Goal: Information Seeking & Learning: Check status

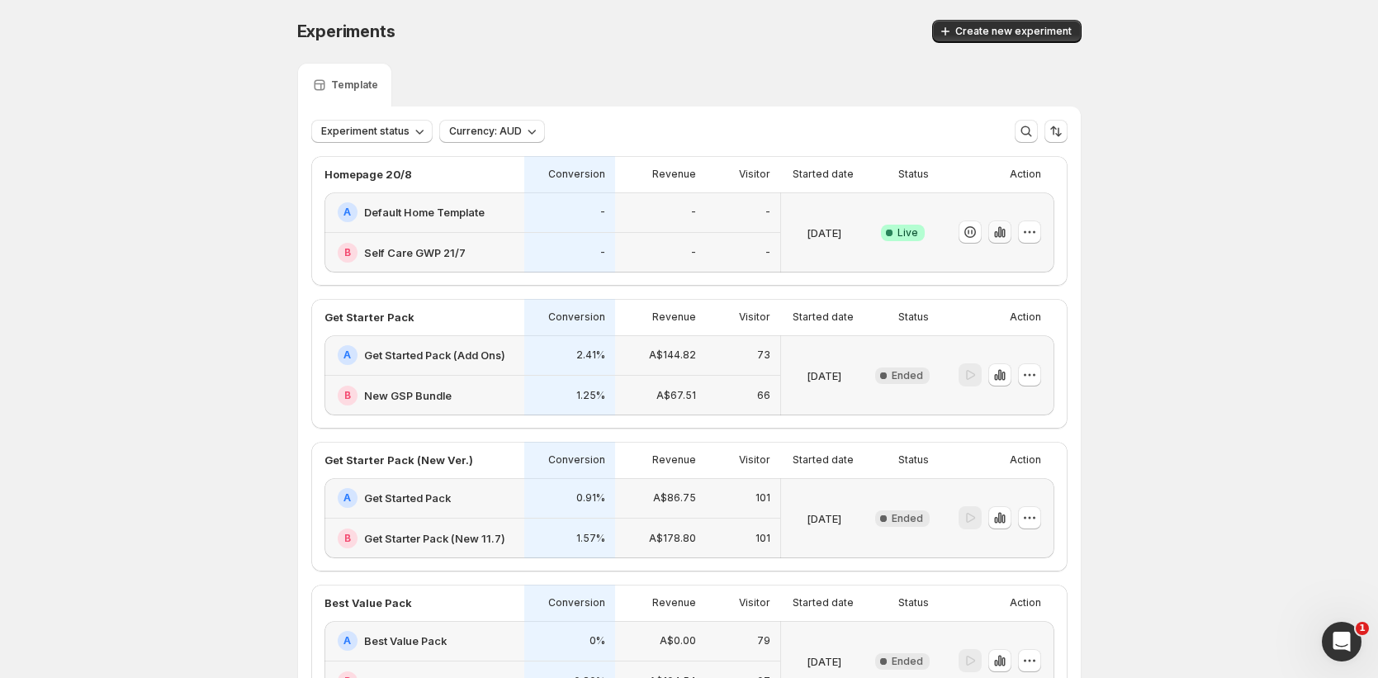
click at [1005, 230] on icon "button" at bounding box center [1003, 233] width 3 height 9
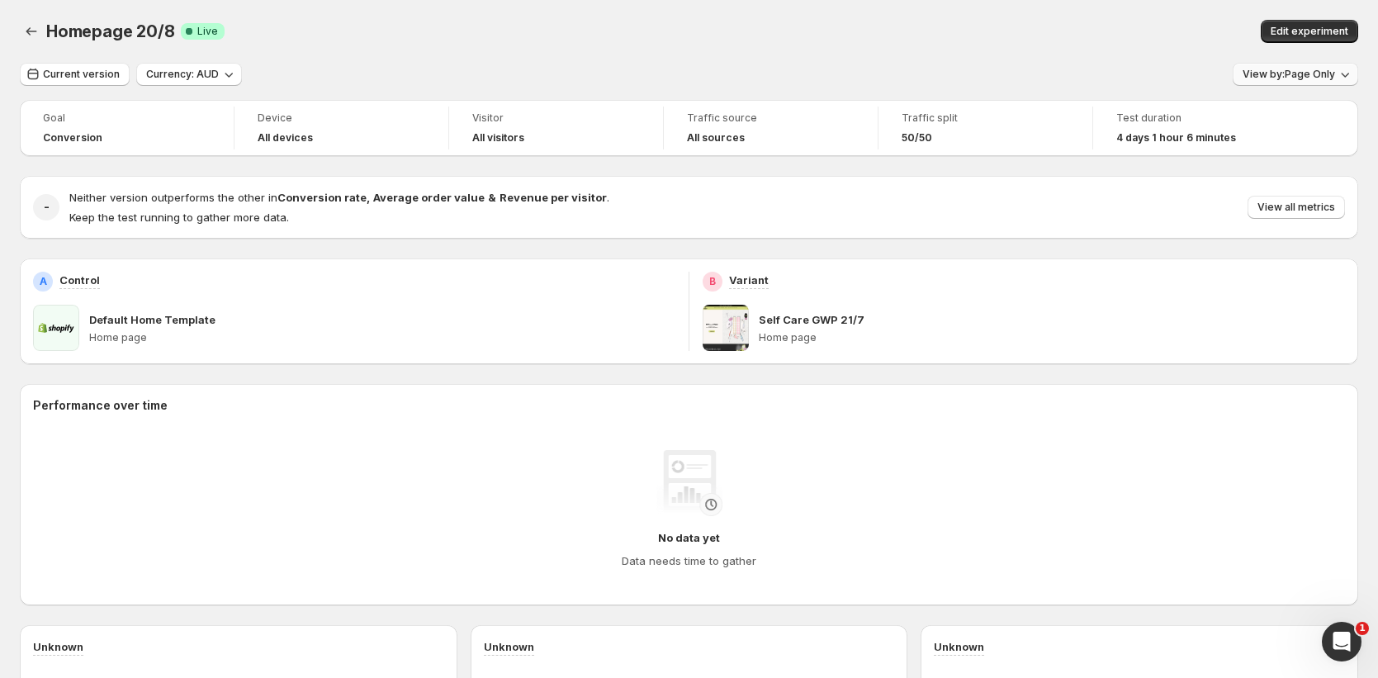
click at [1287, 74] on span "View by: Page Only" at bounding box center [1289, 74] width 92 height 13
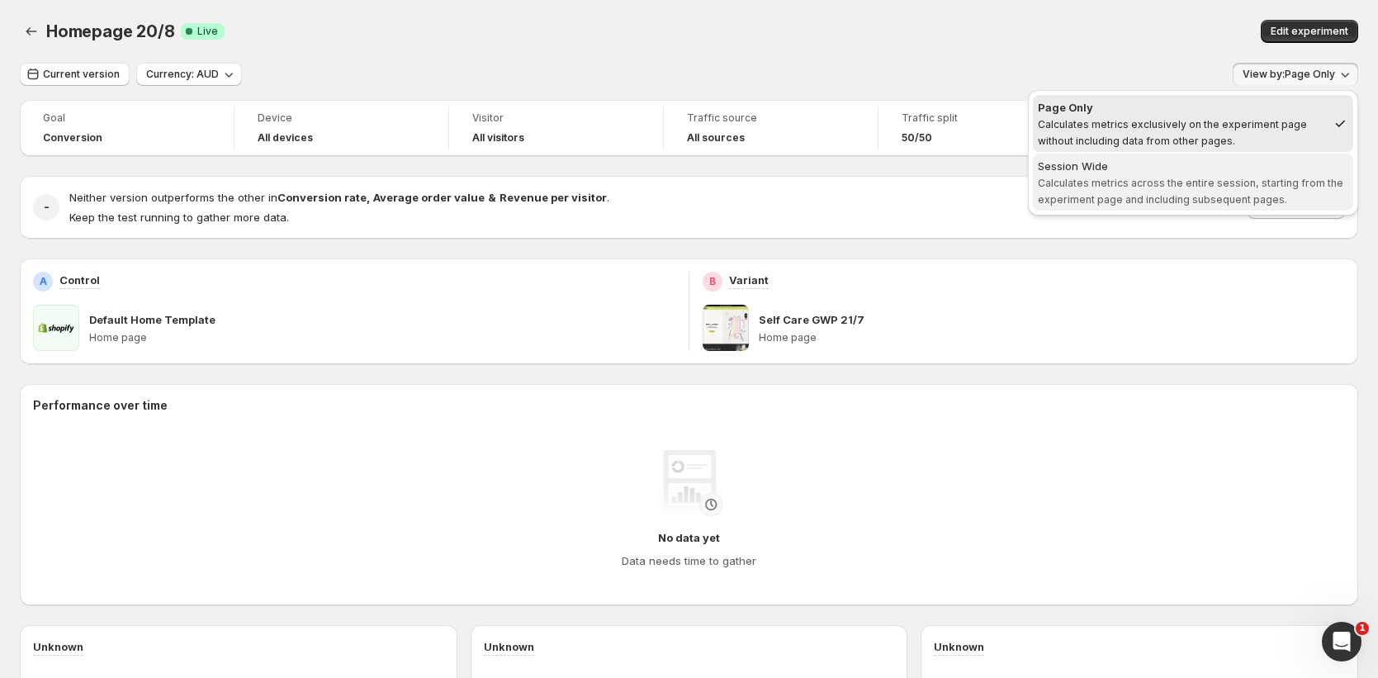
click at [1193, 197] on span "Calculates metrics across the entire session, starting from the experiment page…" at bounding box center [1191, 191] width 306 height 29
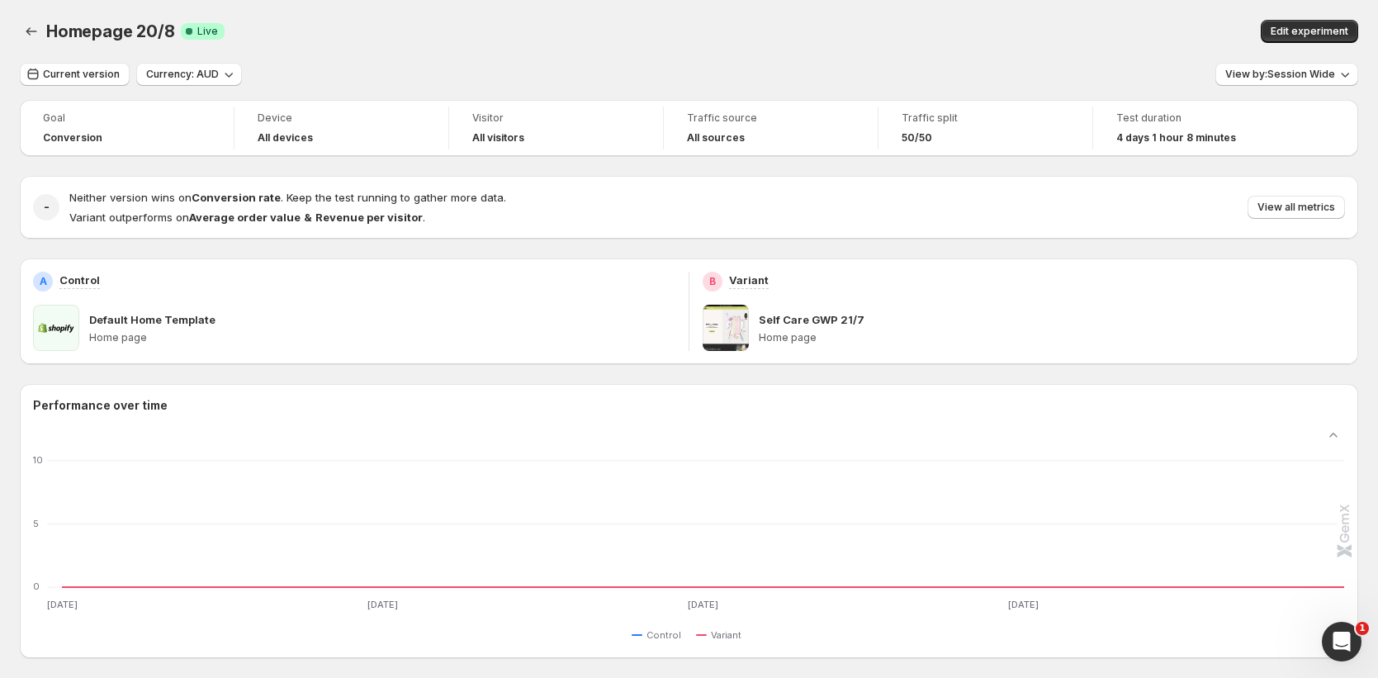
click at [1311, 221] on div "Neither version wins on Conversion rate . Keep the test running to gather more …" at bounding box center [707, 207] width 1276 height 36
click at [1313, 211] on span "View all metrics" at bounding box center [1297, 207] width 78 height 13
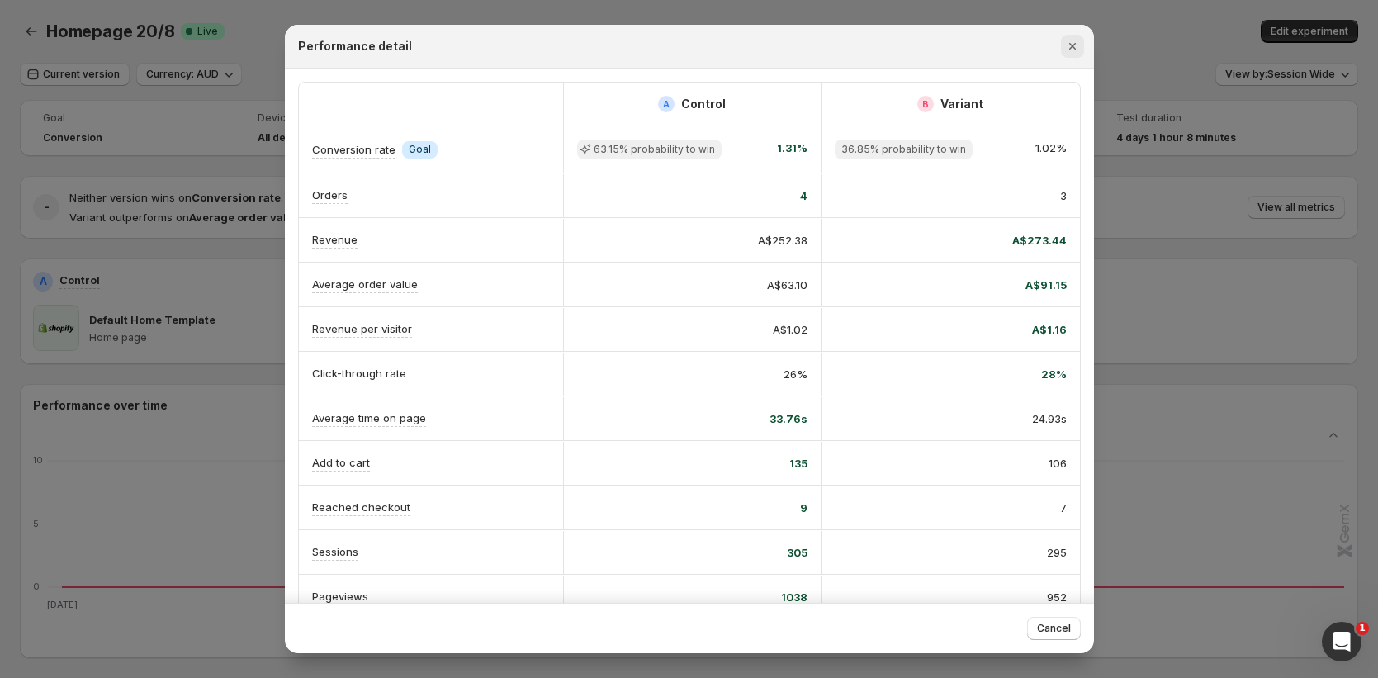
click at [1072, 49] on icon "Close" at bounding box center [1073, 46] width 17 height 17
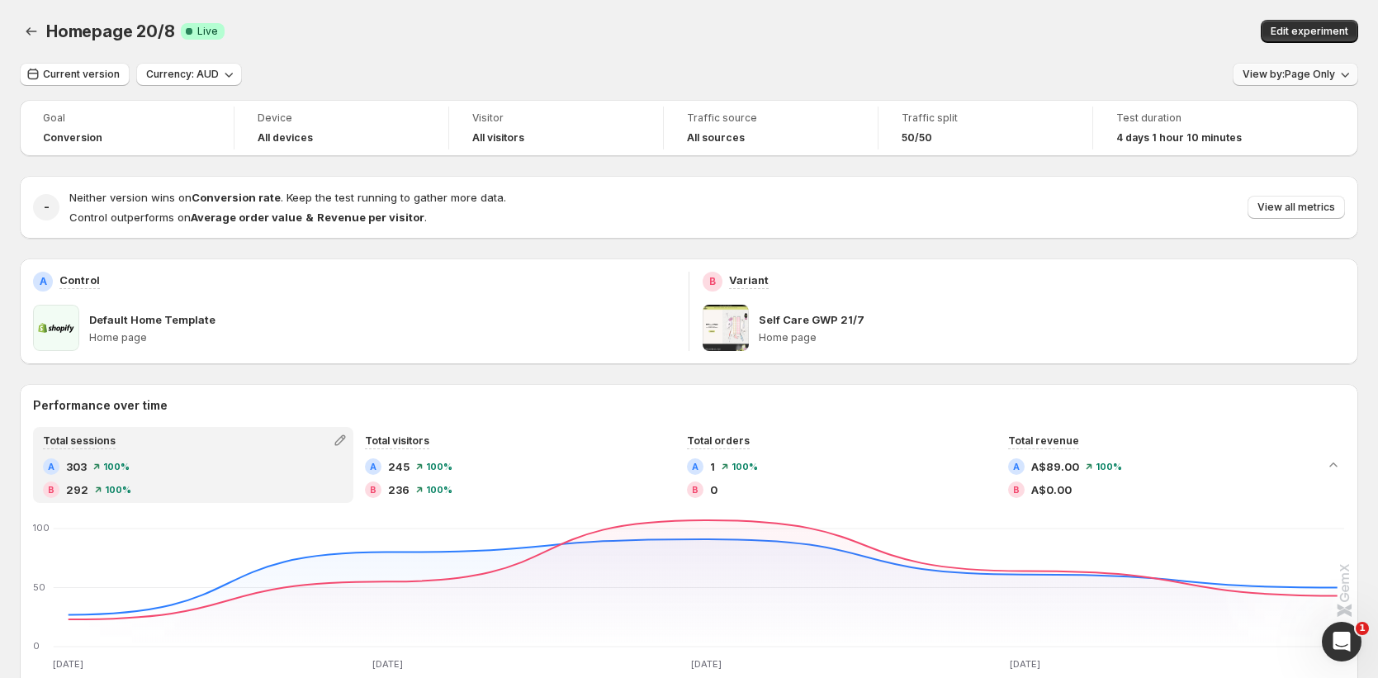
click at [1291, 74] on span "View by: Page Only" at bounding box center [1289, 74] width 92 height 13
click at [1285, 76] on span "View by: Page Only" at bounding box center [1289, 74] width 92 height 13
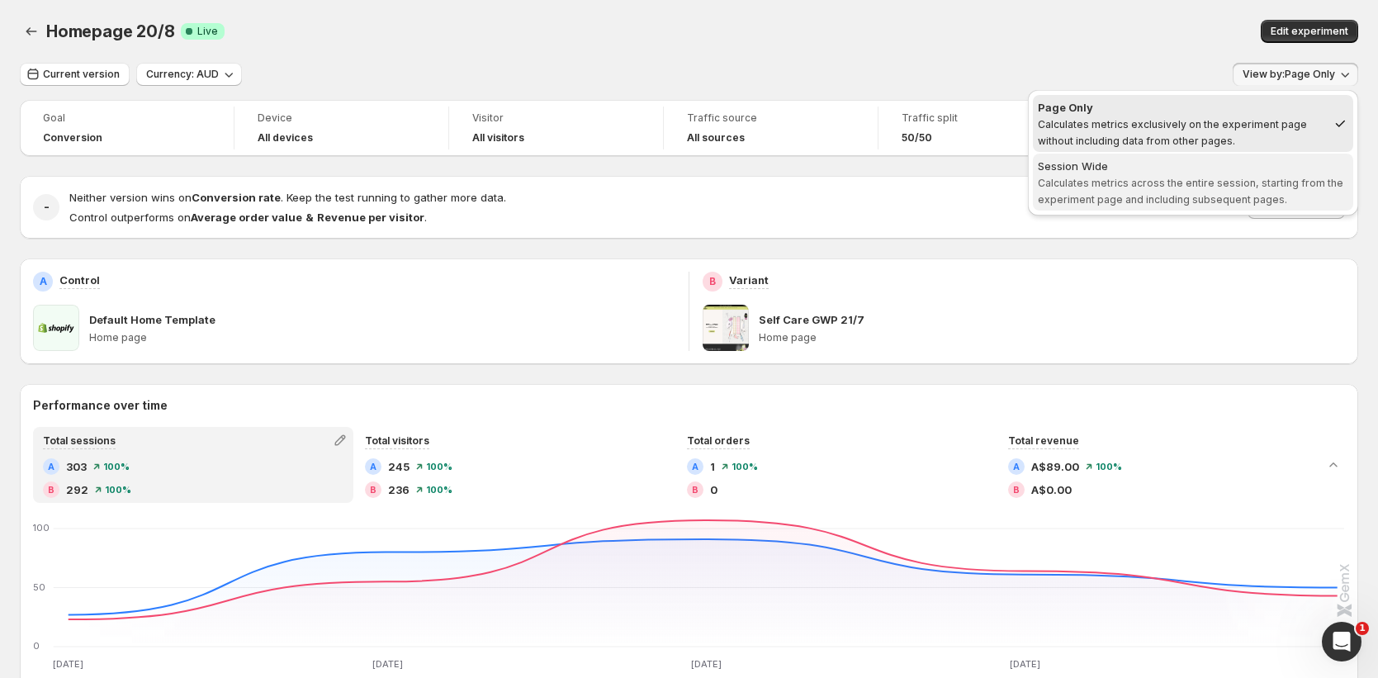
click at [1171, 177] on span "Calculates metrics across the entire session, starting from the experiment page…" at bounding box center [1191, 191] width 306 height 29
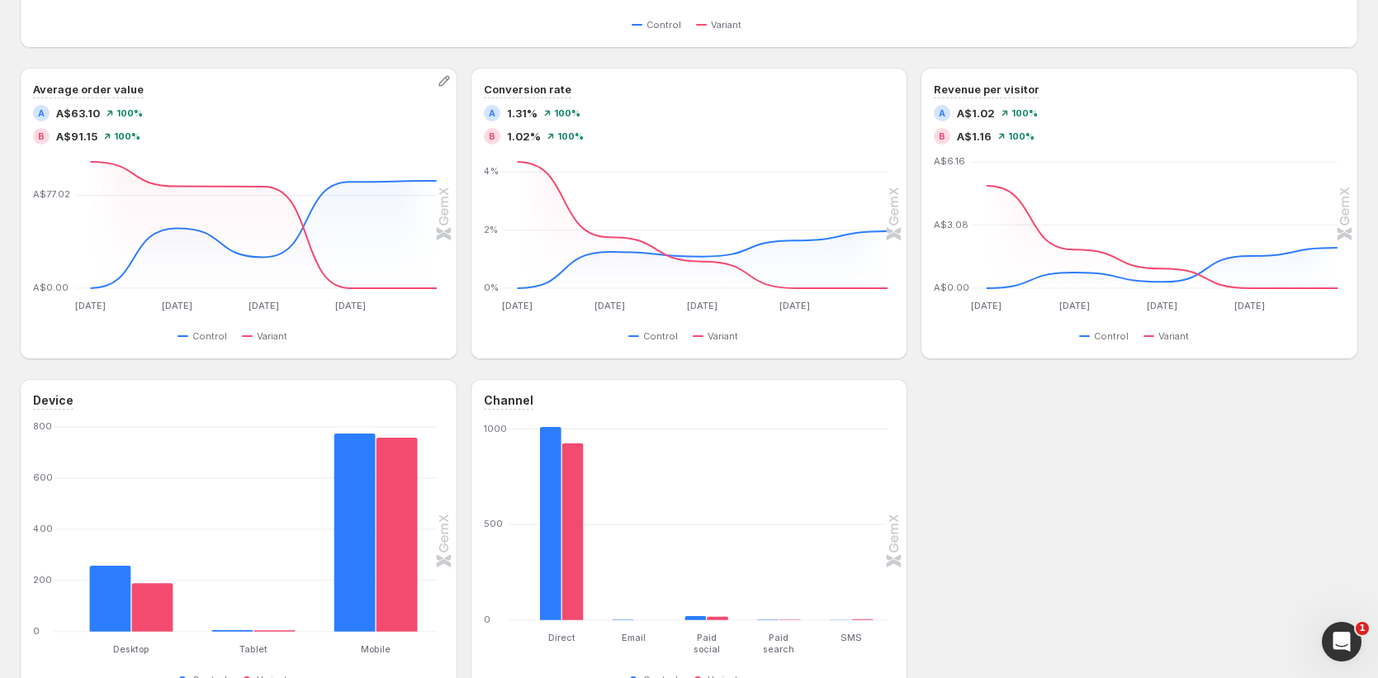
scroll to position [628, 0]
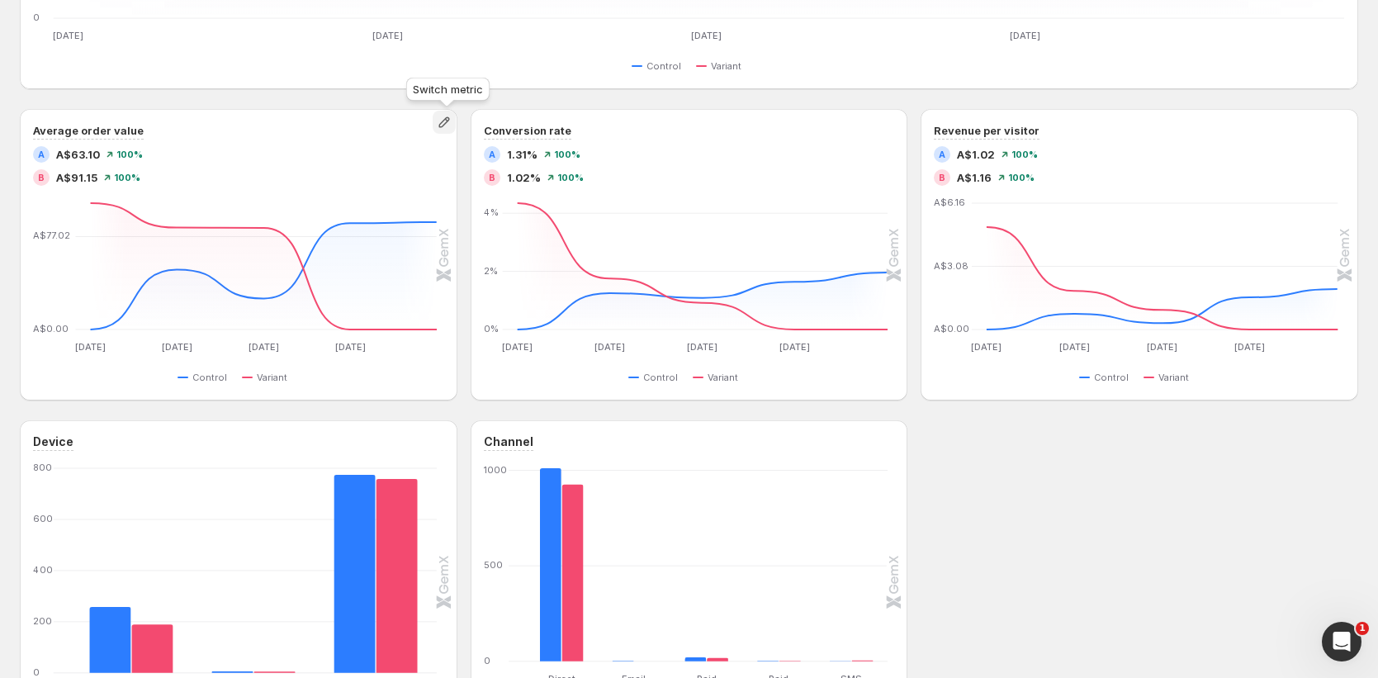
click at [448, 125] on icon "button" at bounding box center [444, 122] width 17 height 17
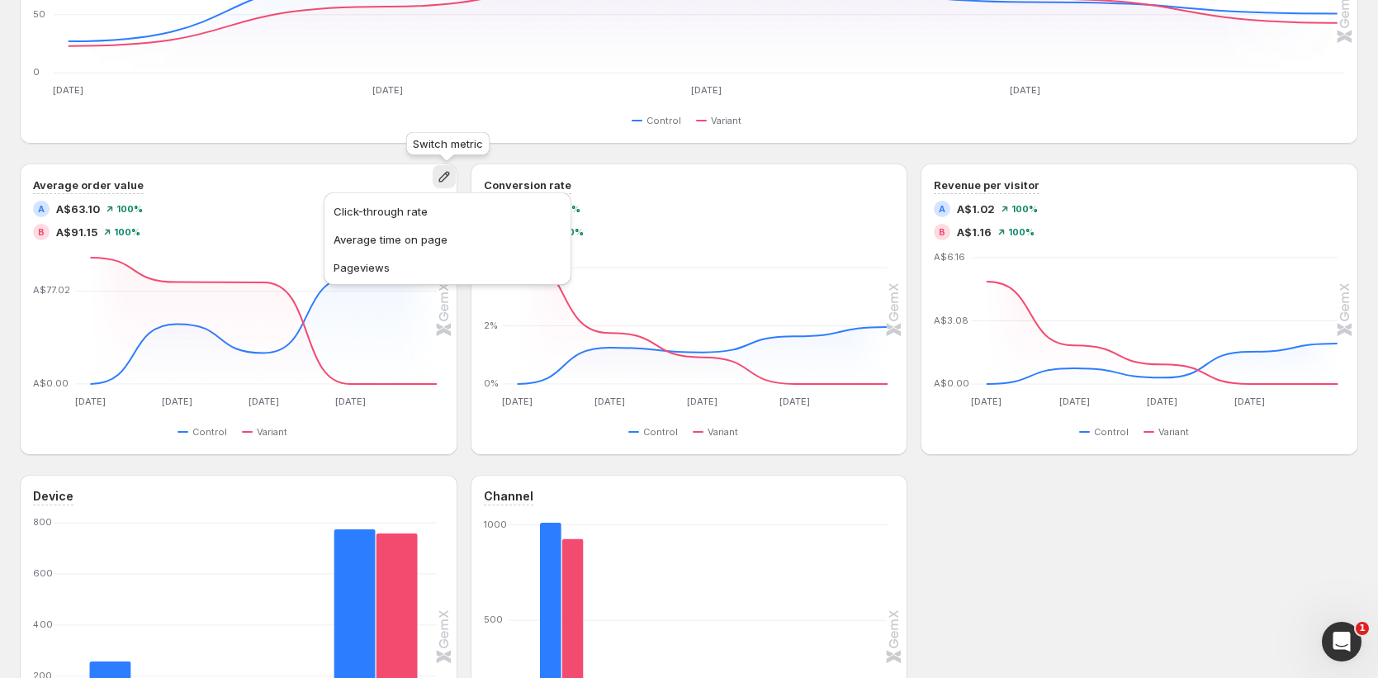
scroll to position [560, 0]
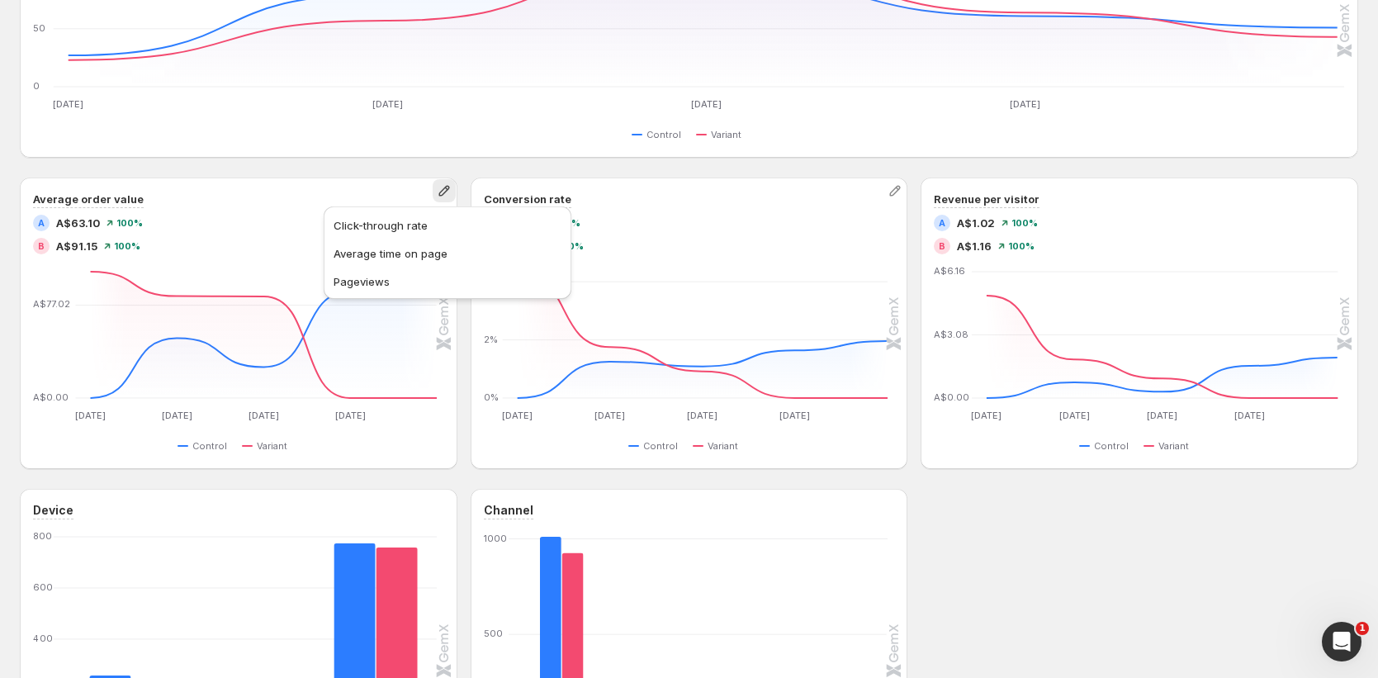
click at [866, 179] on div "Conversion rate A 1.31% 100 % B 1.02% 100 % Aug 20 Aug 20 Aug 21 Aug 21 Aug 22 …" at bounding box center [690, 324] width 438 height 292
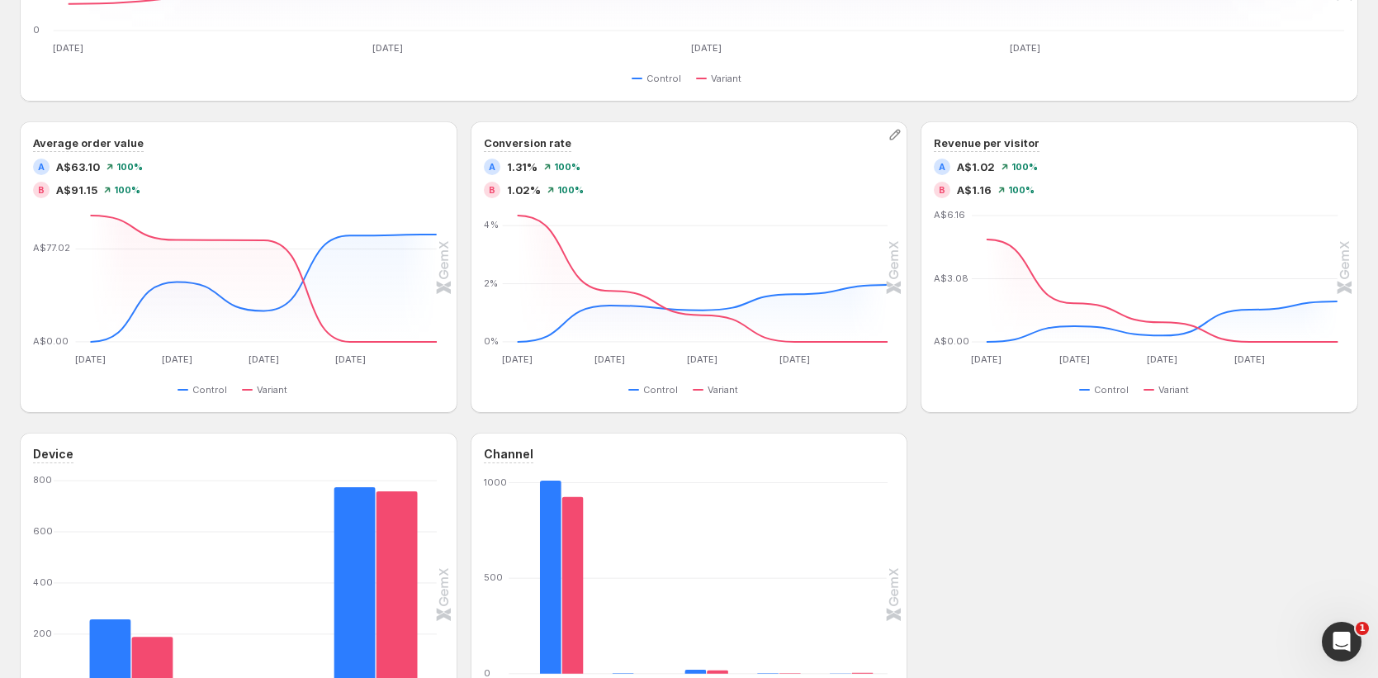
scroll to position [642, 0]
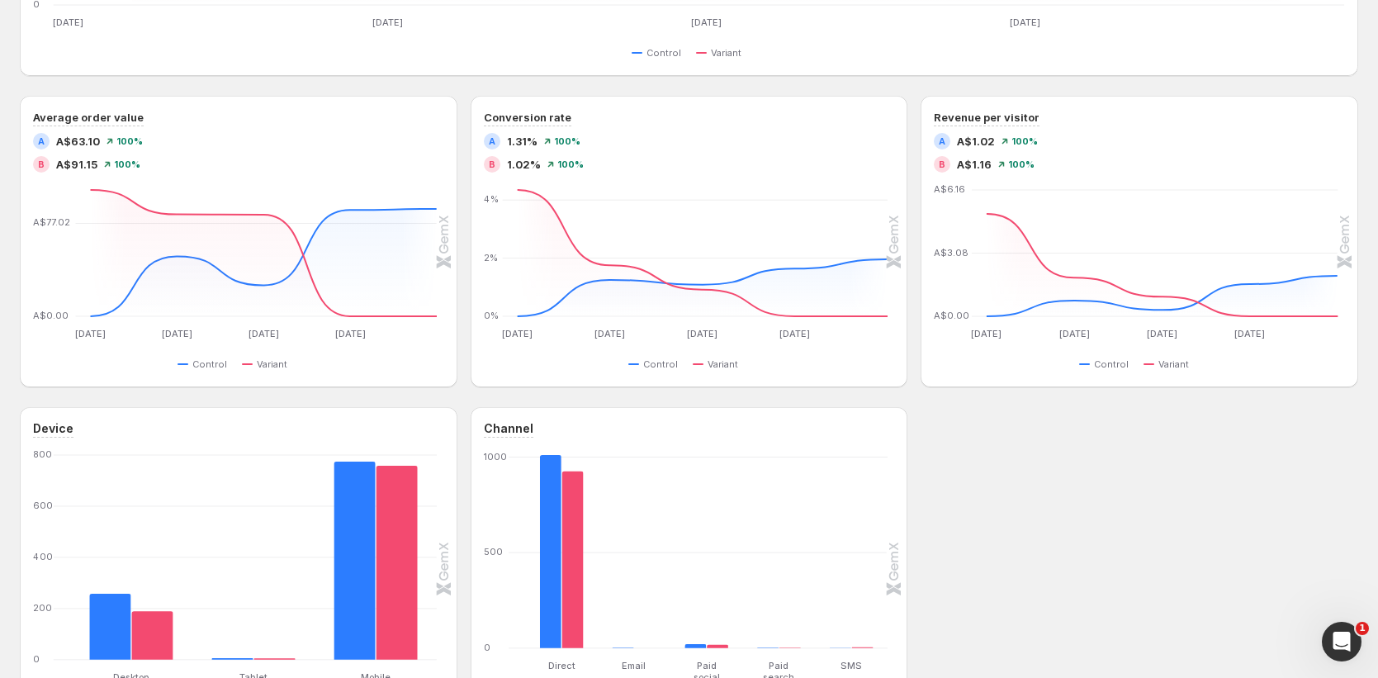
click at [895, 427] on div "Channel" at bounding box center [689, 428] width 411 height 17
click at [893, 105] on icon "button" at bounding box center [895, 109] width 17 height 17
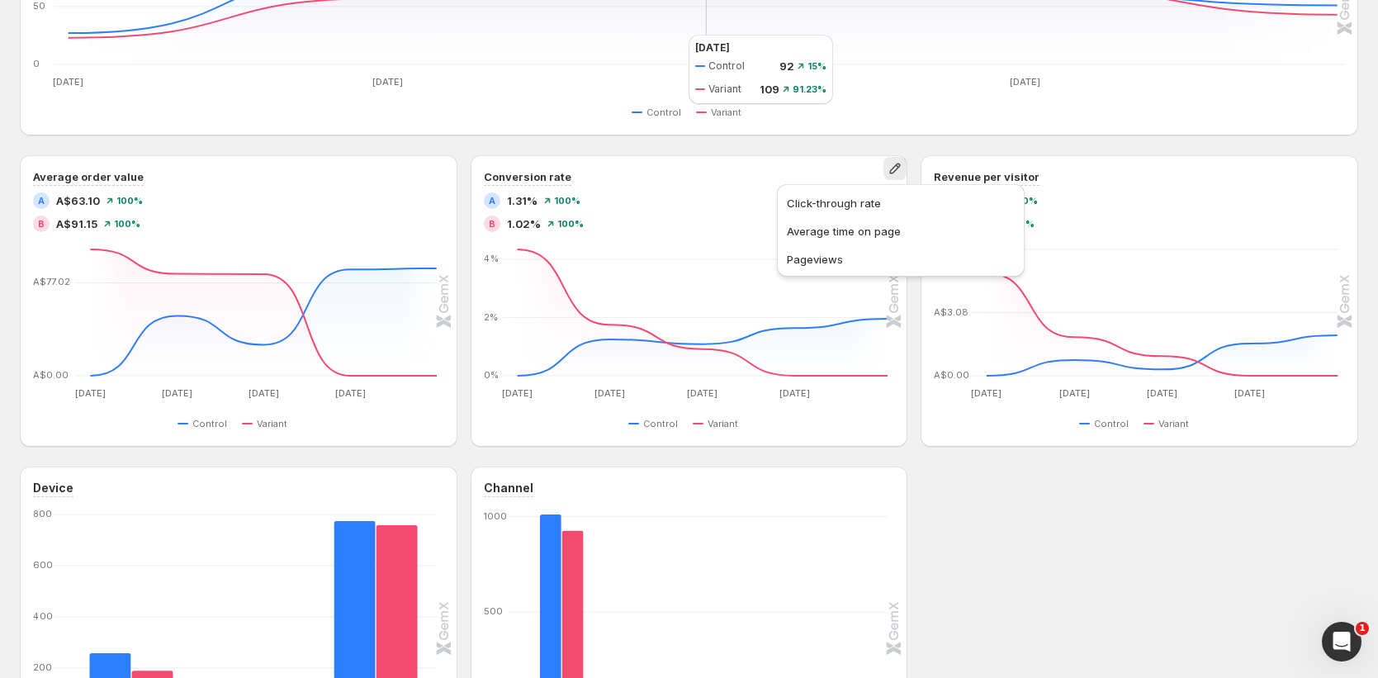
scroll to position [400, 0]
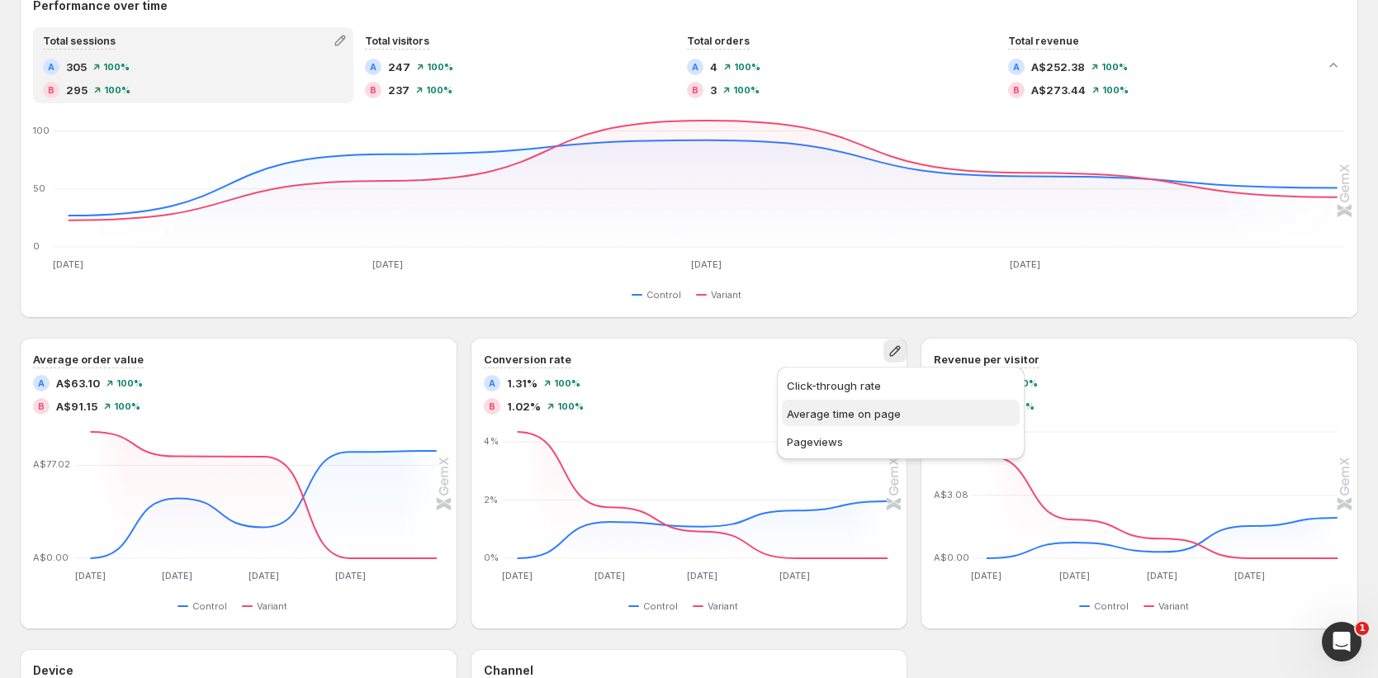
click at [900, 408] on span "Average time on page" at bounding box center [901, 414] width 228 height 17
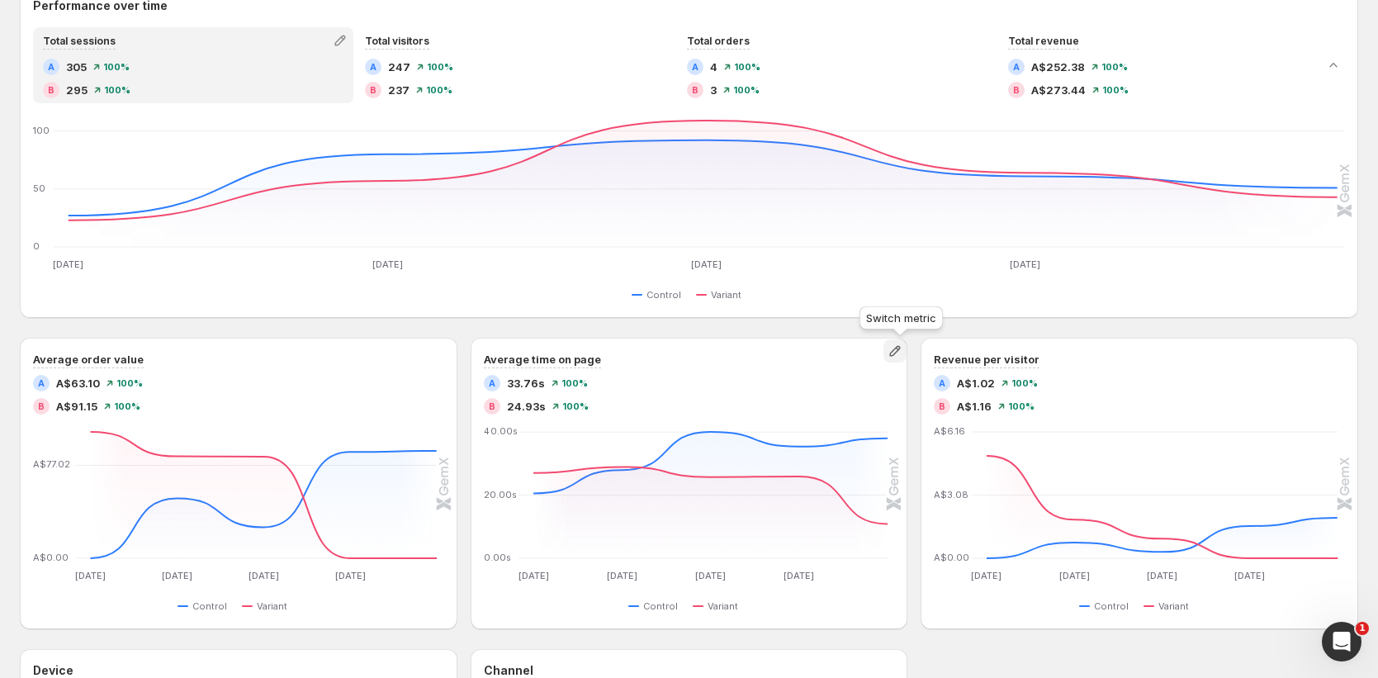
click at [896, 357] on icon "button" at bounding box center [895, 351] width 17 height 17
click at [859, 391] on span "Conversion rate" at bounding box center [828, 385] width 83 height 13
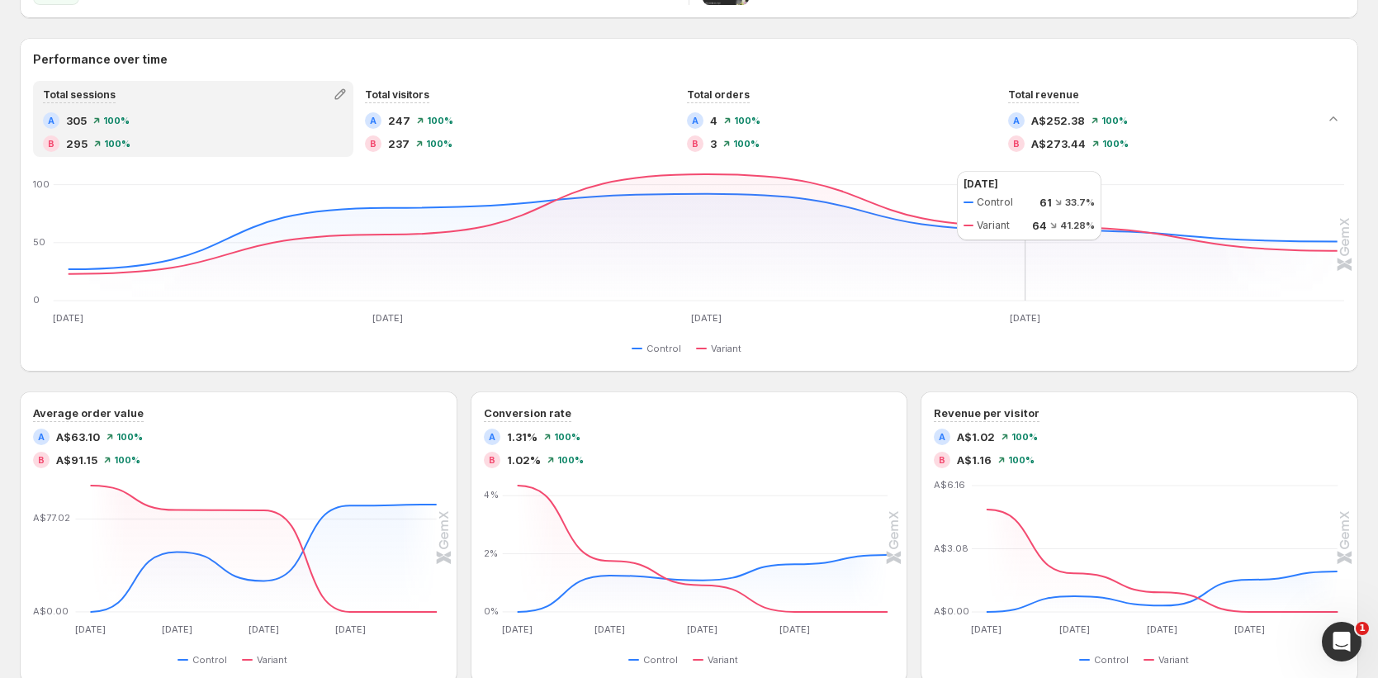
scroll to position [148, 0]
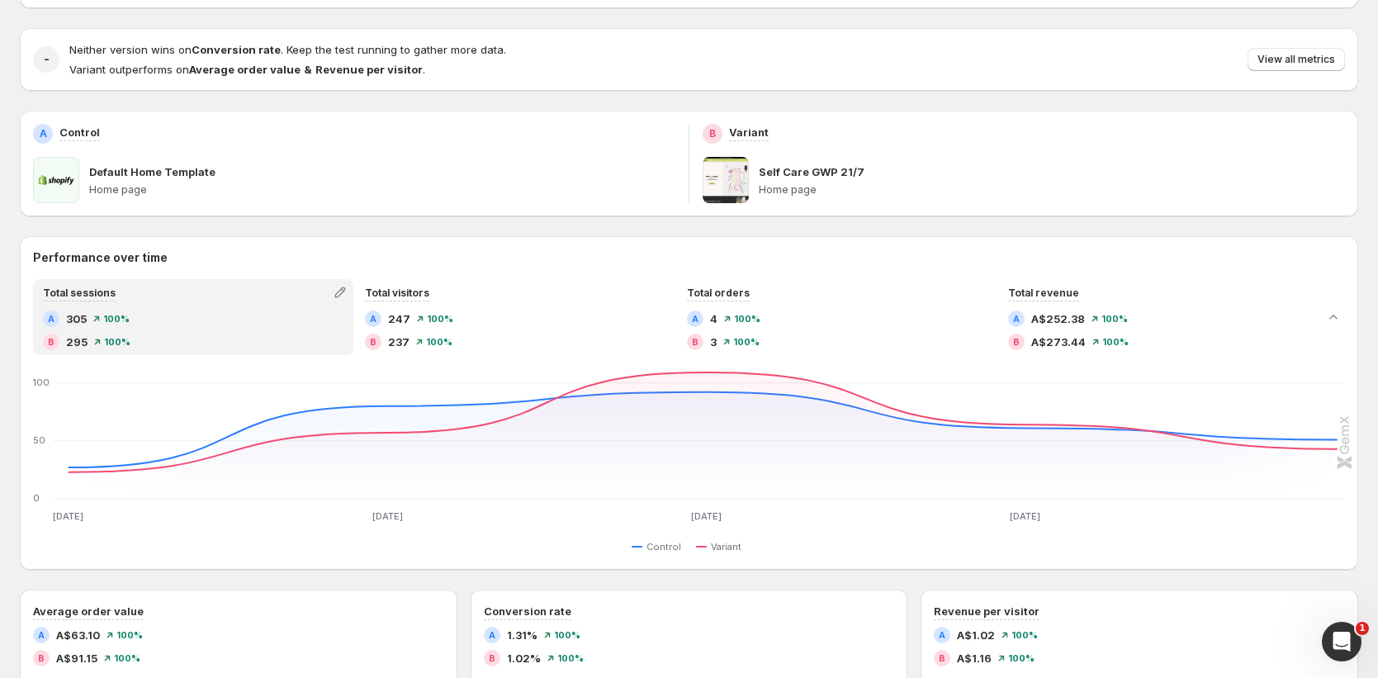
click at [1312, 46] on div "Neither version wins on Conversion rate . Keep the test running to gather more …" at bounding box center [707, 59] width 1276 height 36
click at [1310, 53] on span "View all metrics" at bounding box center [1297, 59] width 78 height 13
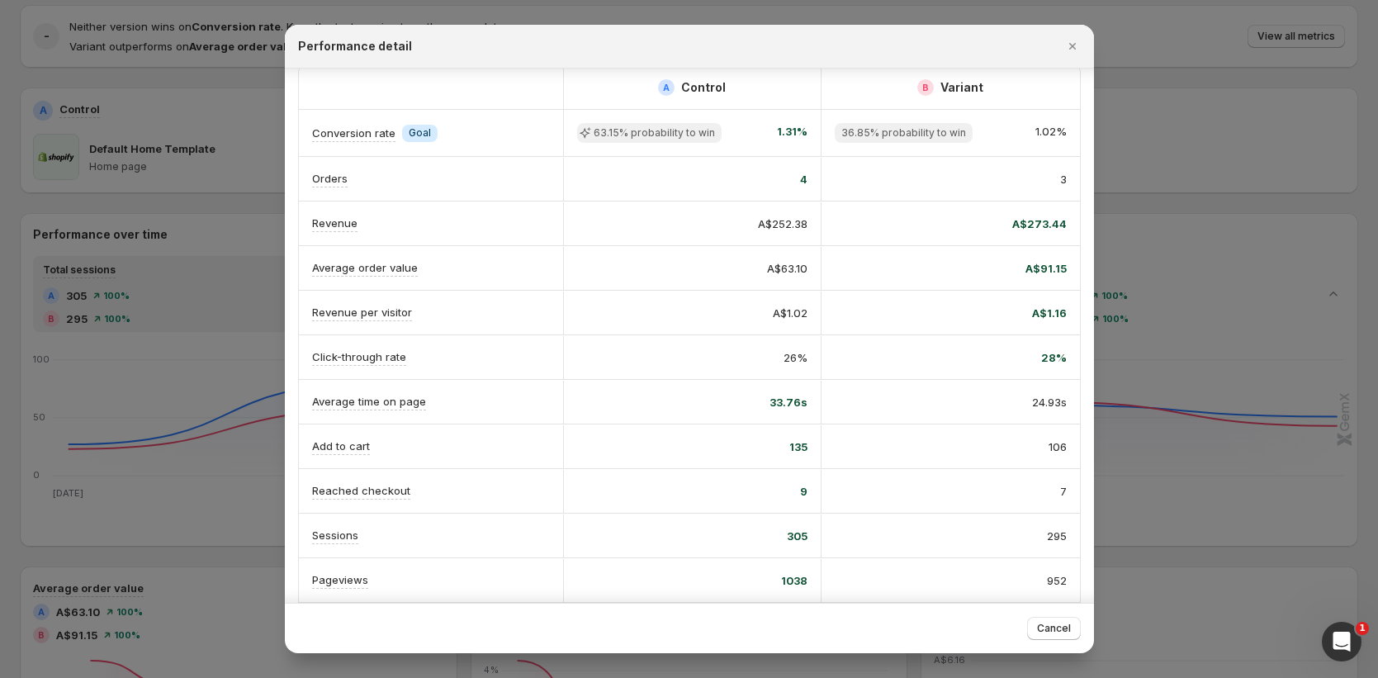
scroll to position [16, 0]
click at [1073, 52] on icon "Close" at bounding box center [1073, 46] width 17 height 17
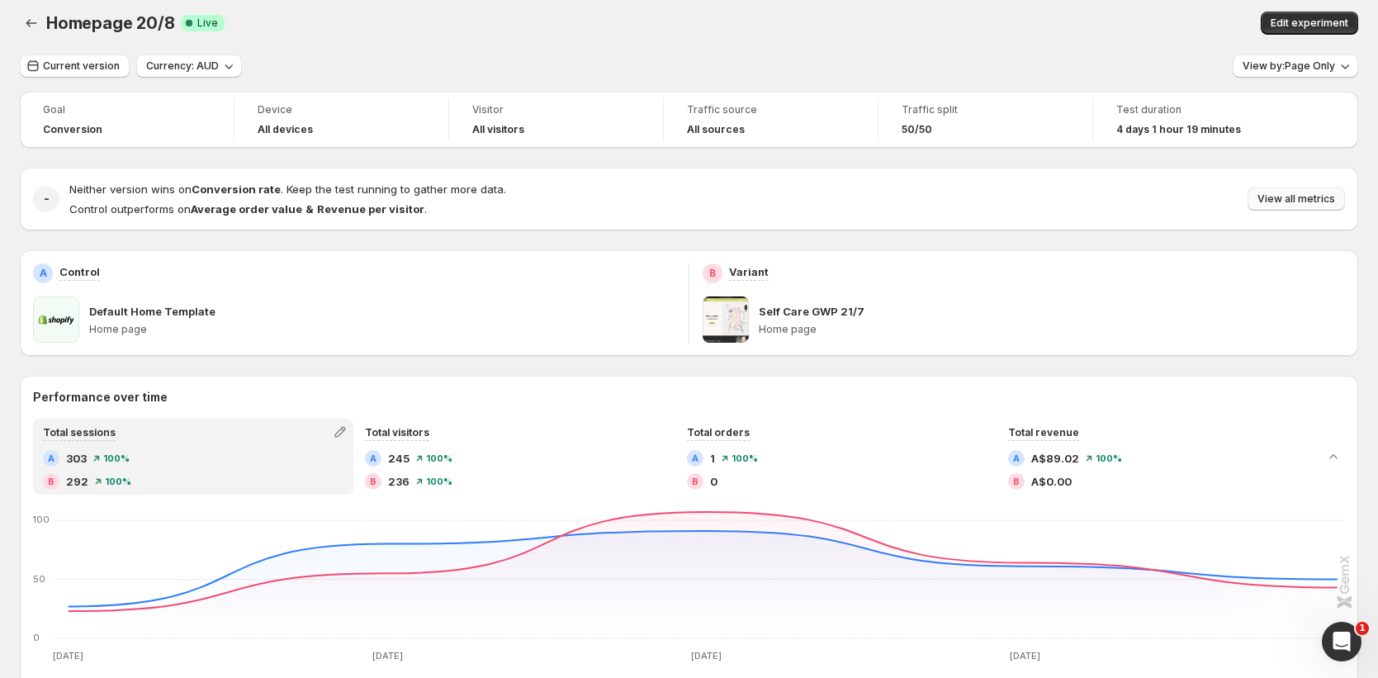
click at [1302, 197] on span "View all metrics" at bounding box center [1297, 198] width 78 height 13
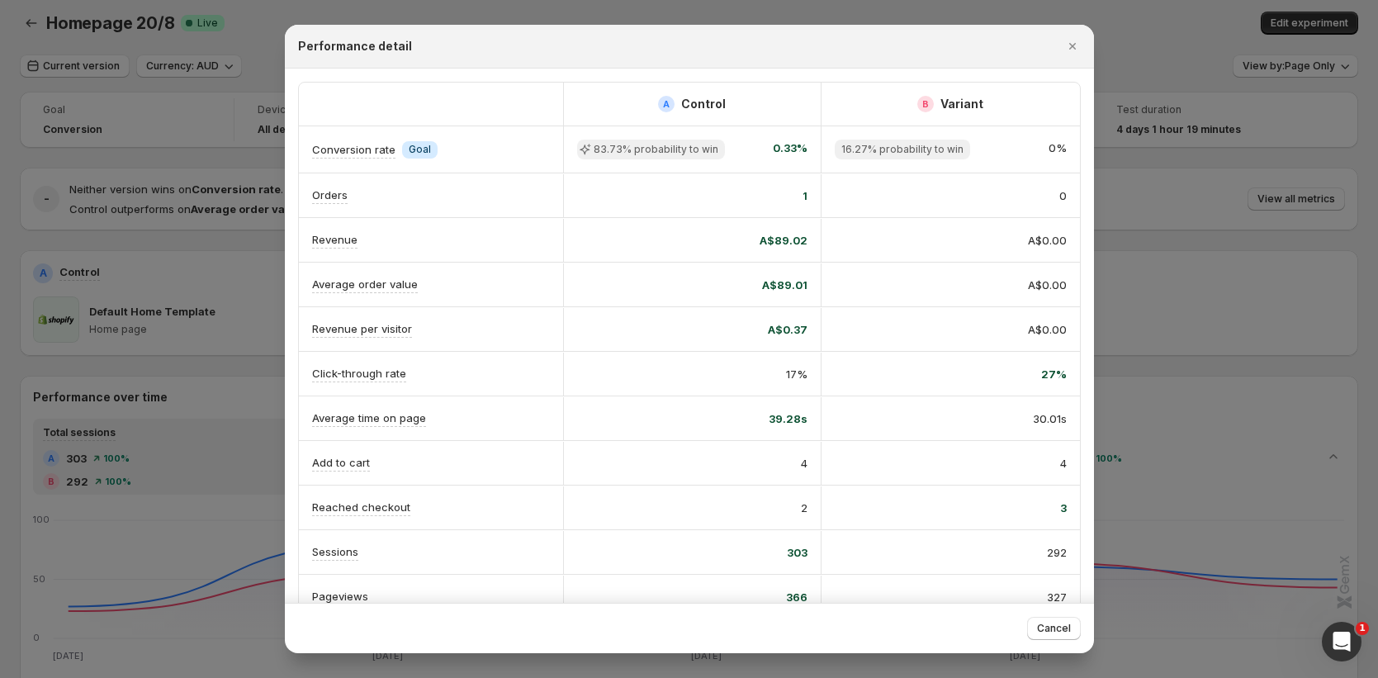
click at [1352, 144] on div at bounding box center [689, 339] width 1378 height 678
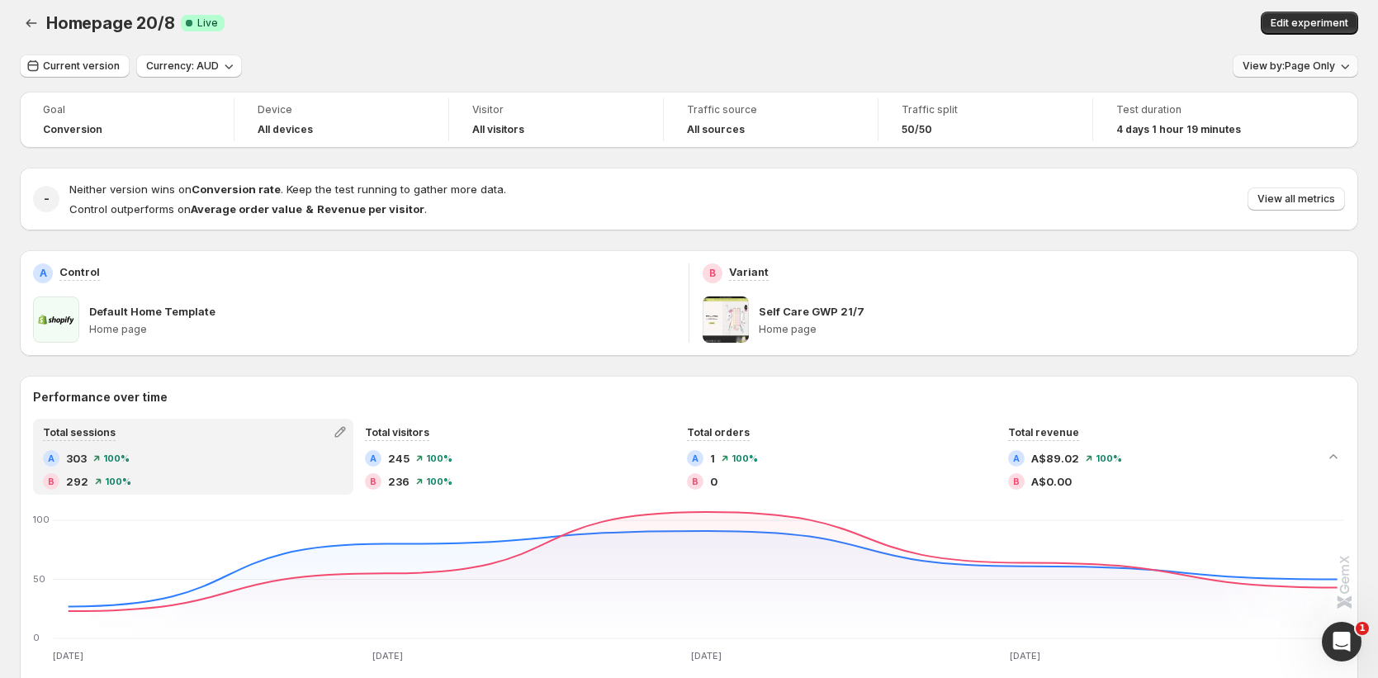
click at [1319, 71] on span "View by: Page Only" at bounding box center [1289, 65] width 92 height 13
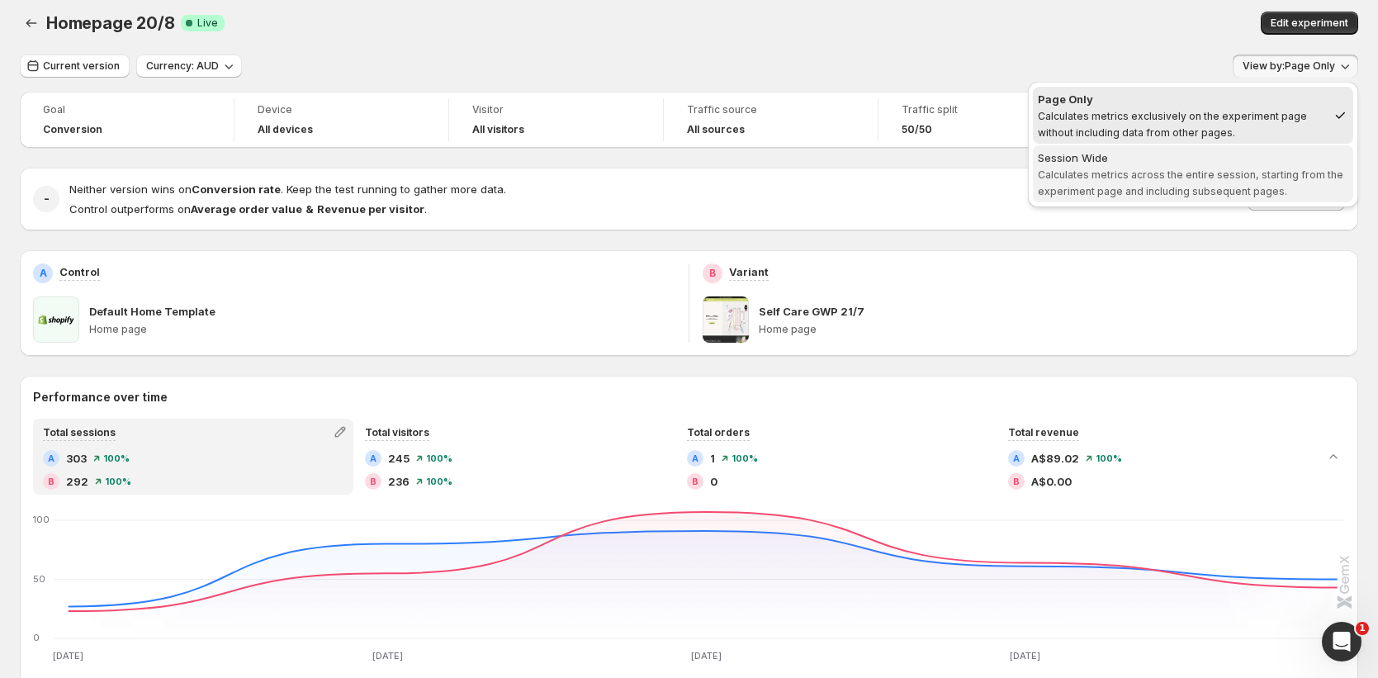
click at [1185, 163] on div "Session Wide" at bounding box center [1193, 157] width 311 height 17
